Goal: Find specific page/section: Find specific page/section

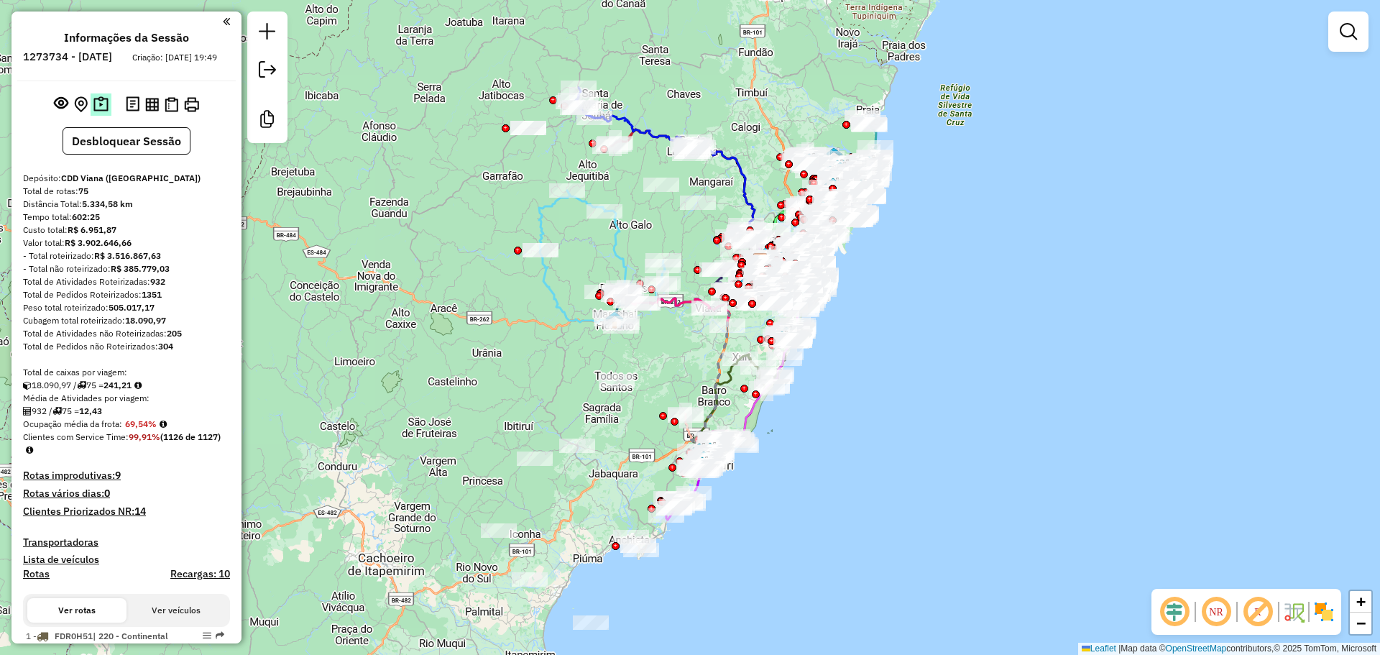
click at [98, 113] on img at bounding box center [100, 104] width 15 height 17
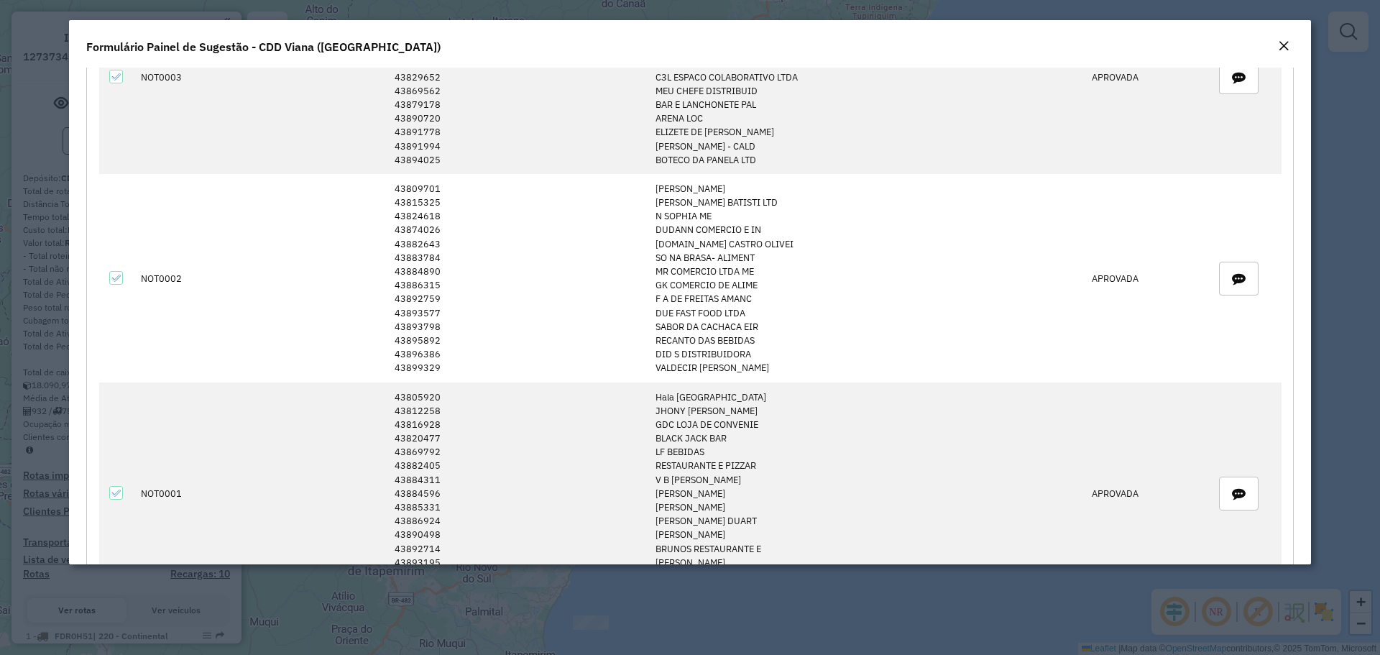
scroll to position [1827, 0]
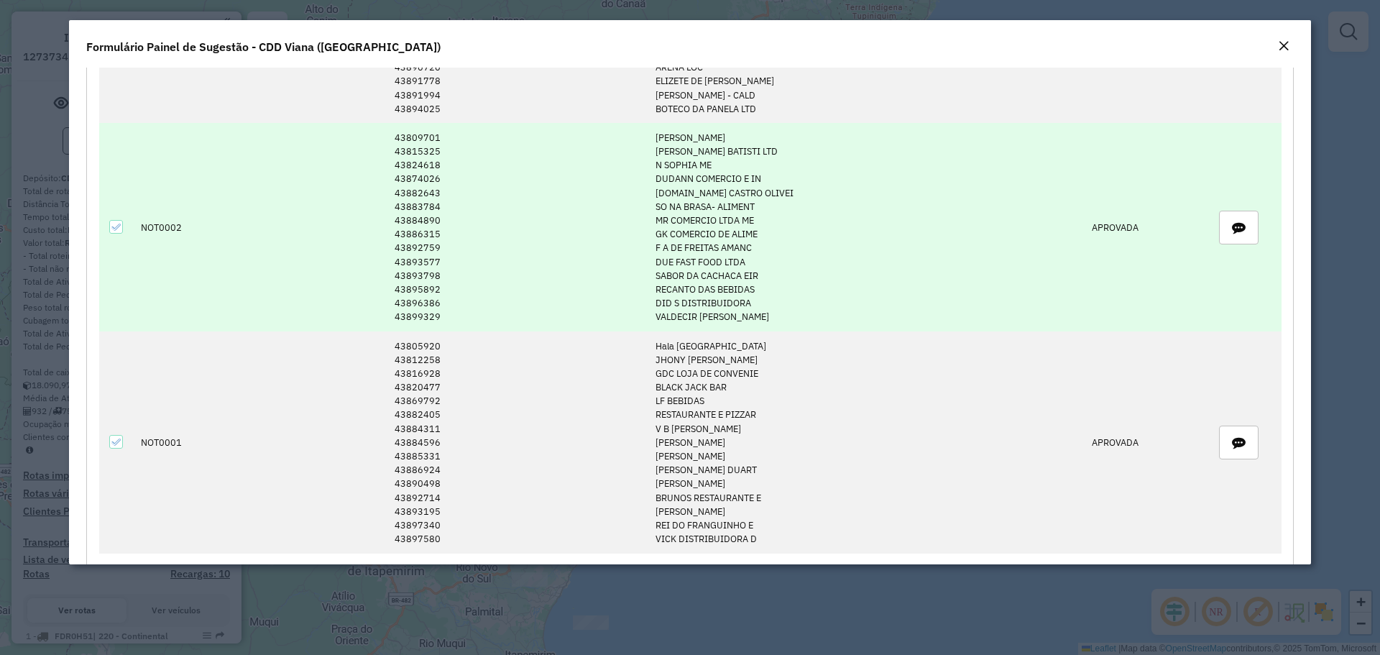
click at [1284, 42] on em "Close" at bounding box center [1283, 45] width 11 height 11
